Goal: Browse casually: Explore the website without a specific task or goal

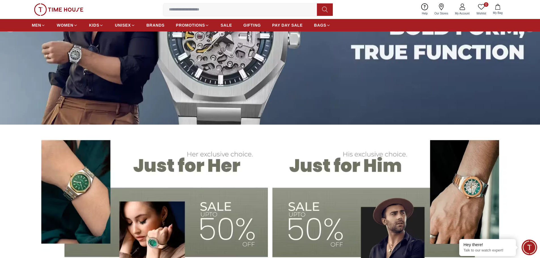
scroll to position [85, 0]
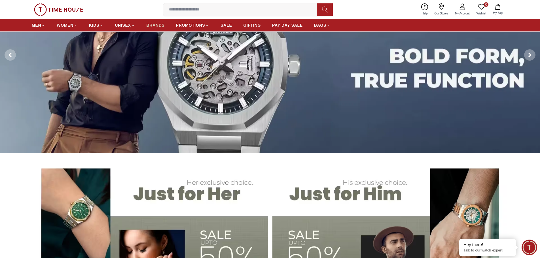
click at [158, 27] on span "BRANDS" at bounding box center [155, 25] width 18 height 6
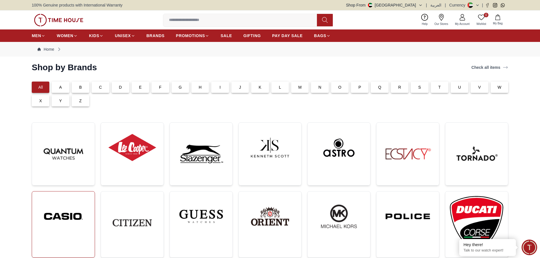
click at [75, 213] on img at bounding box center [64, 216] width 54 height 41
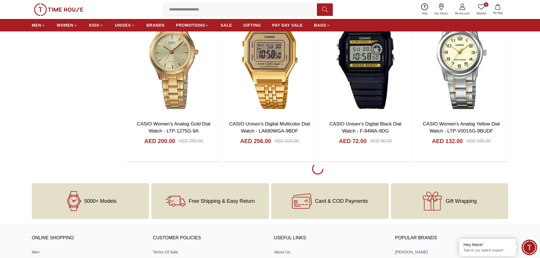
scroll to position [1105, 0]
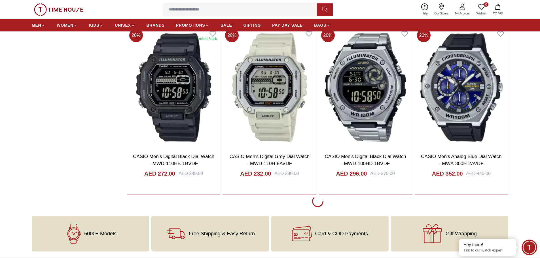
scroll to position [2777, 0]
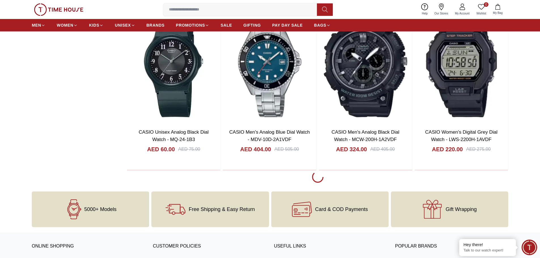
scroll to position [4533, 0]
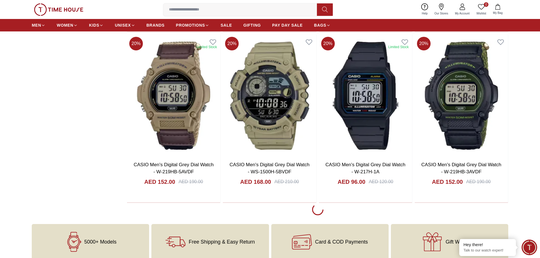
scroll to position [6205, 0]
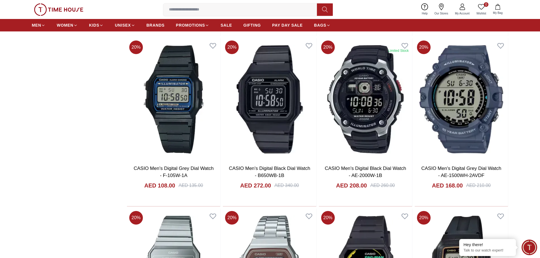
scroll to position [7565, 0]
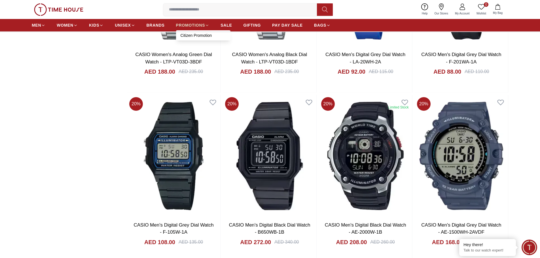
click at [197, 24] on span "PROMOTIONS" at bounding box center [190, 25] width 29 height 6
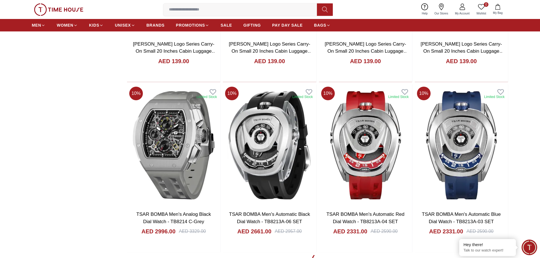
scroll to position [793, 0]
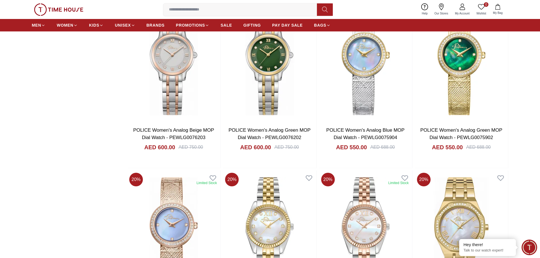
scroll to position [1218, 0]
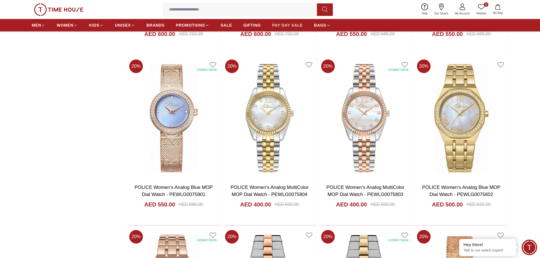
click at [294, 25] on span "PAY DAY SALE" at bounding box center [287, 25] width 31 height 6
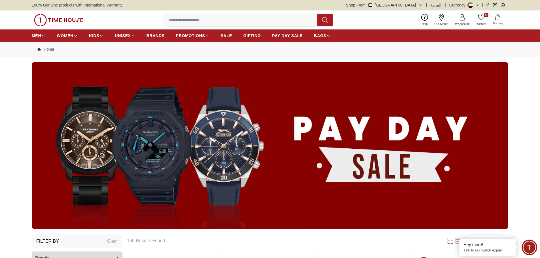
scroll to position [85, 0]
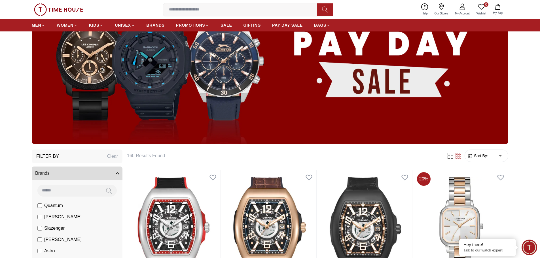
click at [360, 88] on img at bounding box center [270, 60] width 476 height 167
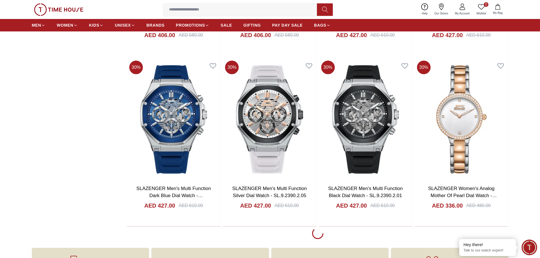
scroll to position [992, 0]
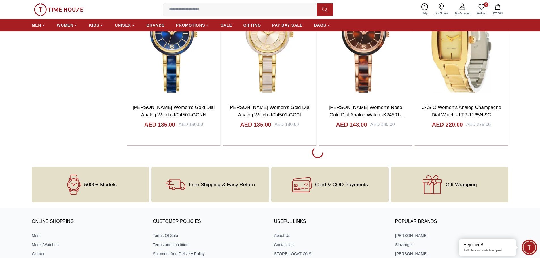
scroll to position [2748, 0]
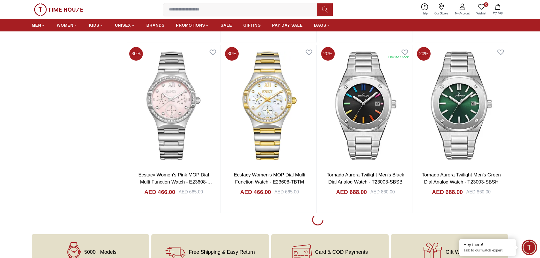
scroll to position [4420, 0]
